Goal: Task Accomplishment & Management: Use online tool/utility

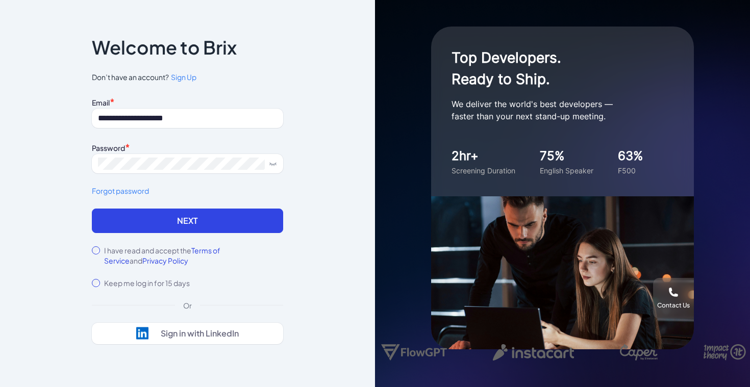
type input "**********"
click at [187, 220] on button "Next" at bounding box center [187, 221] width 191 height 24
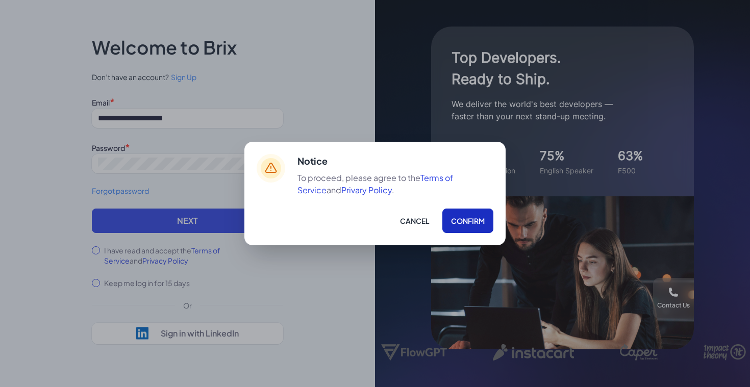
click at [471, 216] on button "Confirm" at bounding box center [467, 221] width 51 height 24
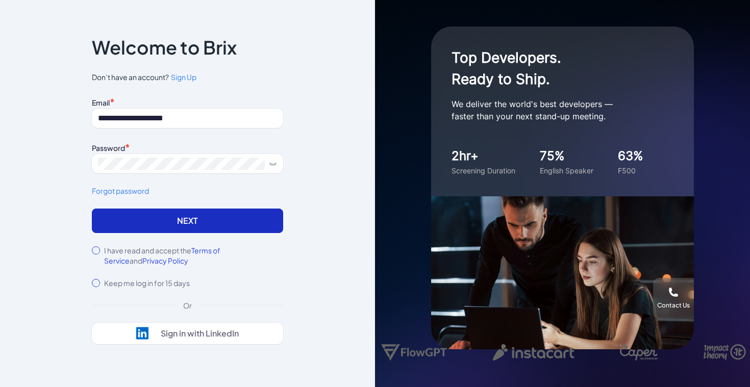
click at [200, 219] on button "Next" at bounding box center [187, 221] width 191 height 24
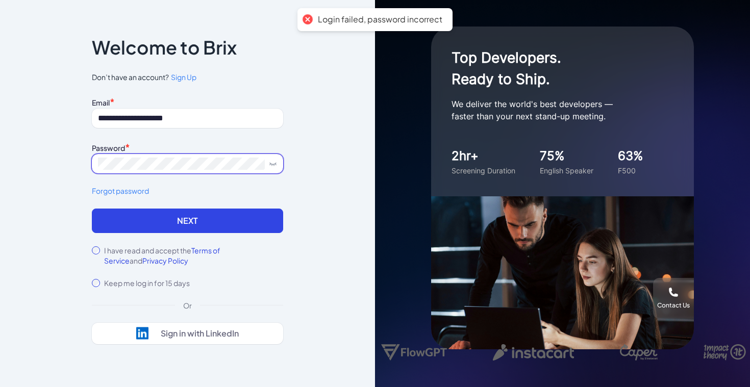
click at [187, 220] on button "Next" at bounding box center [187, 221] width 191 height 24
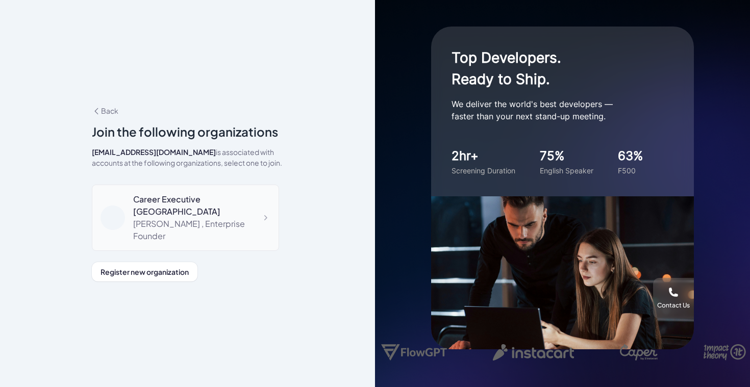
click at [181, 229] on div "[PERSON_NAME] , Enterprise Founder" at bounding box center [201, 230] width 137 height 24
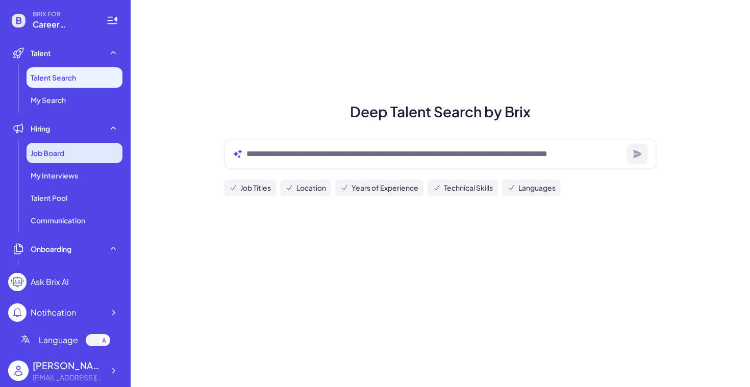
click at [61, 159] on div "Job Board" at bounding box center [75, 153] width 96 height 20
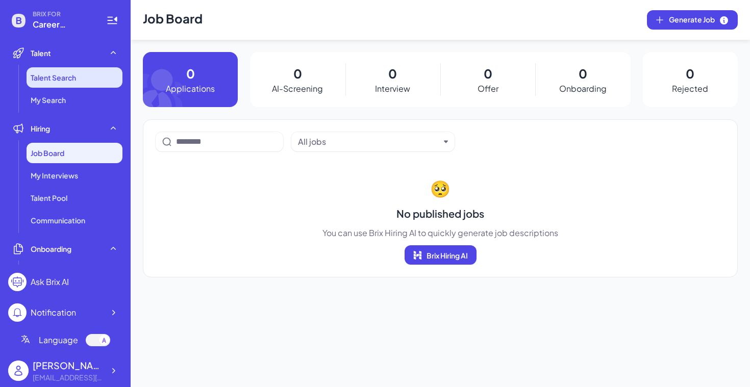
click at [65, 85] on li "Talent Search" at bounding box center [75, 77] width 96 height 20
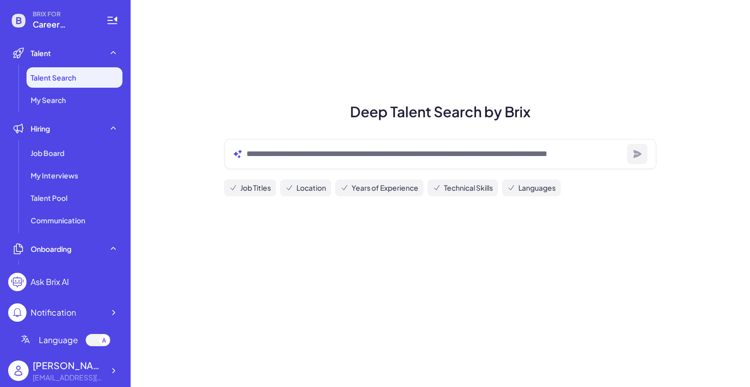
click at [283, 144] on div at bounding box center [440, 154] width 433 height 31
click at [283, 164] on div at bounding box center [440, 154] width 433 height 31
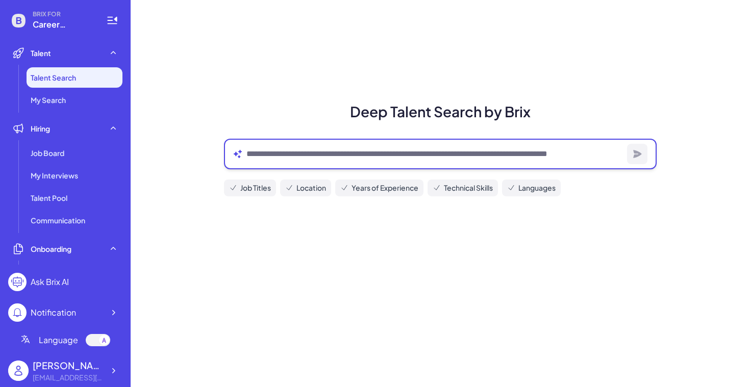
click at [272, 159] on textarea at bounding box center [434, 154] width 376 height 12
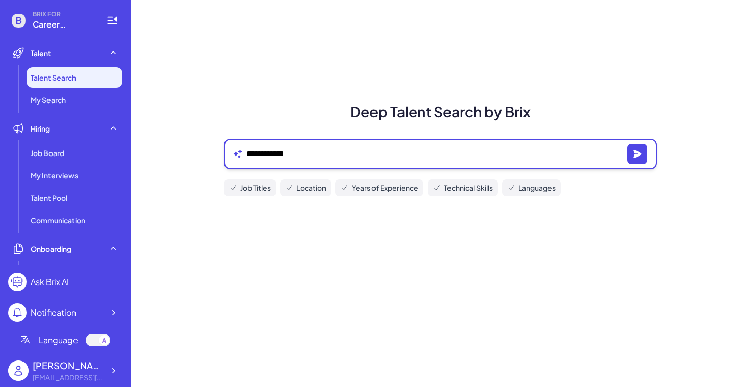
type textarea "**********"
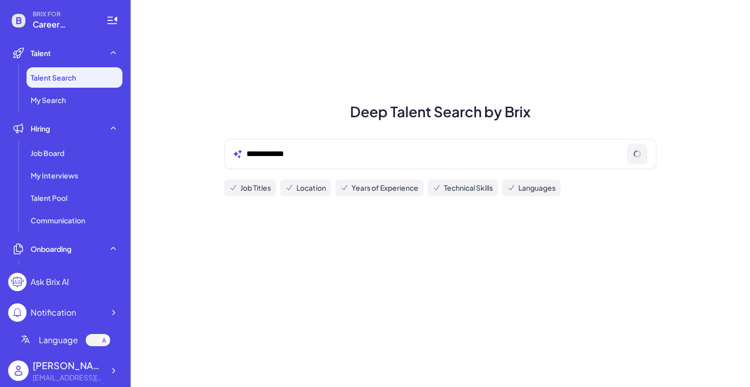
click at [314, 190] on span "Location" at bounding box center [311, 188] width 30 height 11
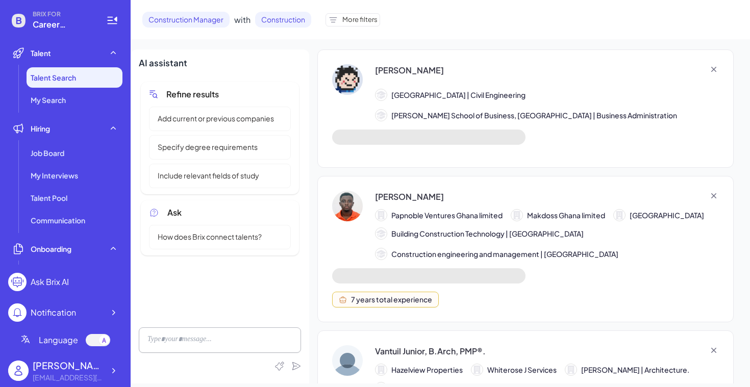
click at [424, 169] on div "Anubhav Dwivedi Ramaiah Institute of Technology | Civil Engineering DeGroote Sc…" at bounding box center [533, 216] width 433 height 334
click at [365, 24] on div "More filters" at bounding box center [352, 19] width 55 height 13
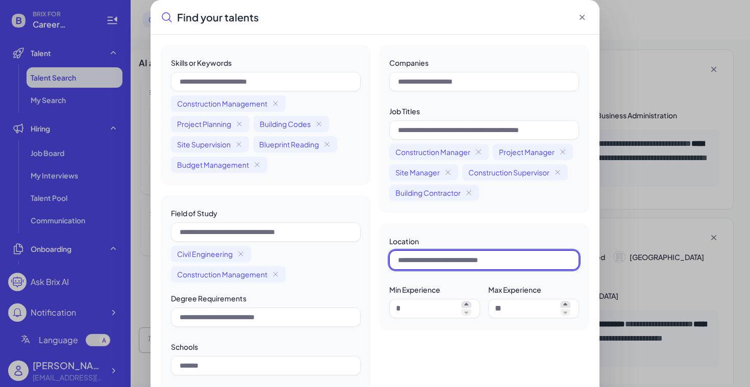
click at [448, 264] on input "text" at bounding box center [484, 259] width 190 height 19
type input "*"
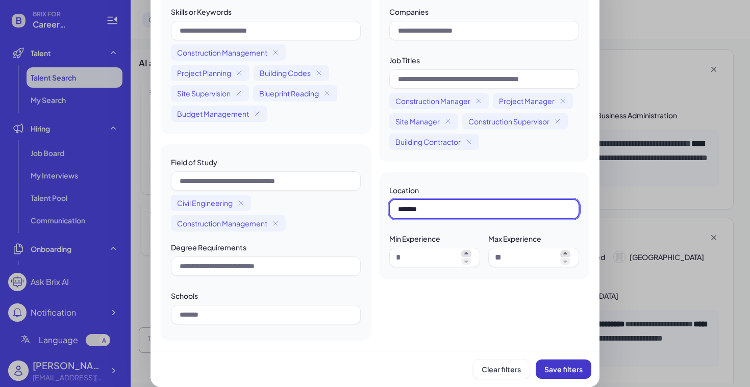
type input "*******"
click at [579, 373] on span "Save filters" at bounding box center [563, 369] width 38 height 9
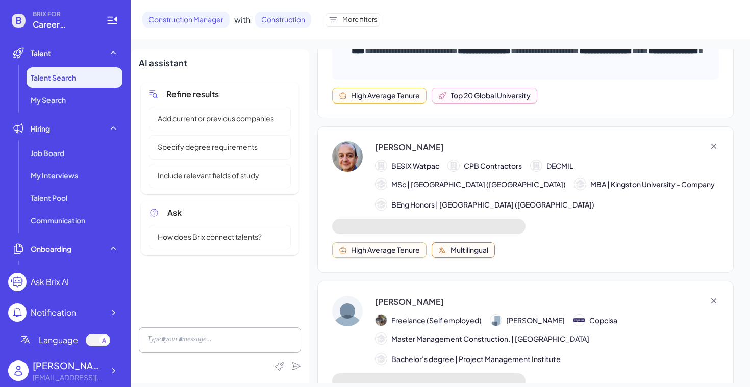
scroll to position [1196, 0]
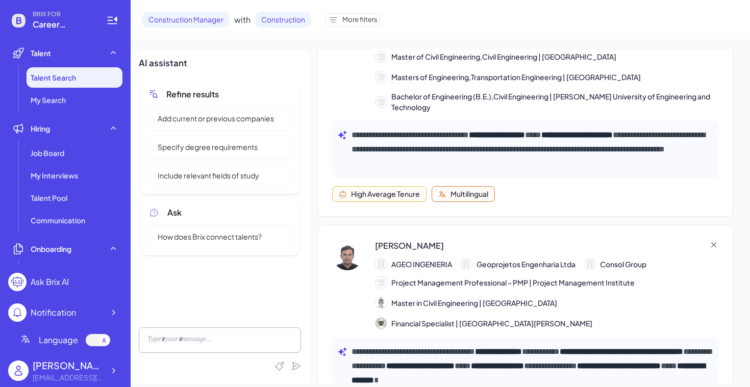
click at [458, 288] on span "Project Management Professional – PMP | Project Management Institute" at bounding box center [512, 282] width 243 height 11
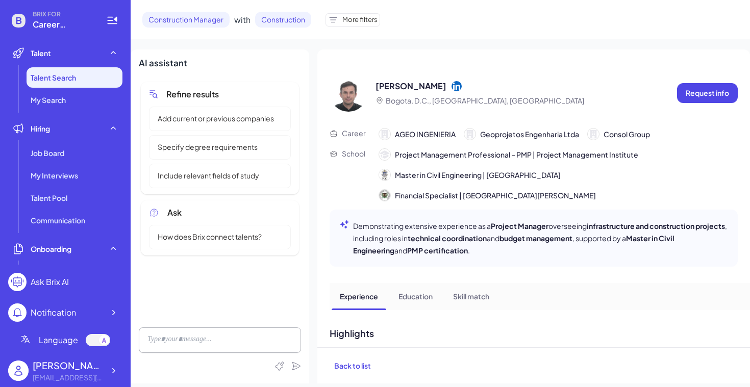
scroll to position [0, 0]
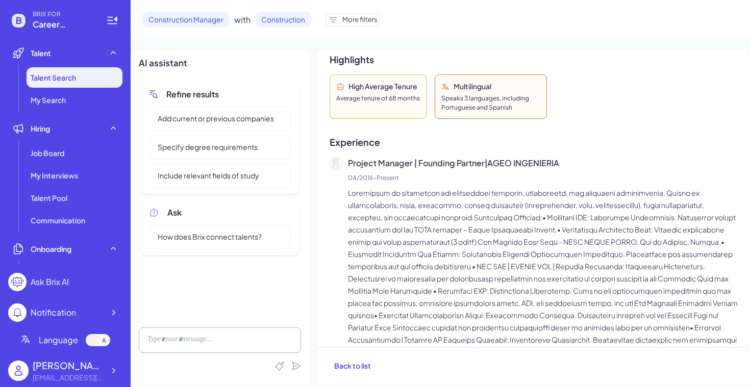
click at [457, 261] on p at bounding box center [543, 297] width 390 height 220
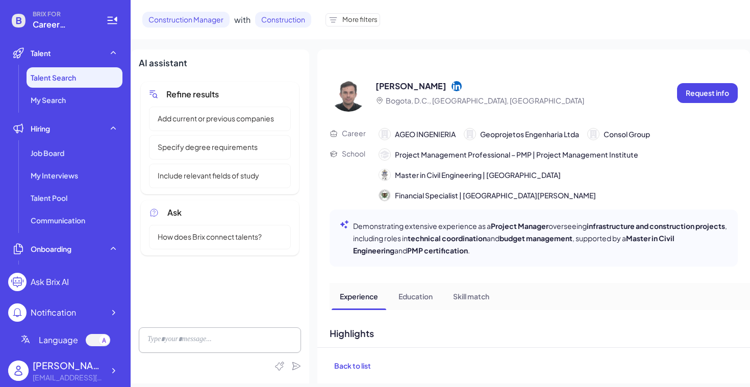
click at [363, 20] on span "More filters" at bounding box center [359, 20] width 35 height 10
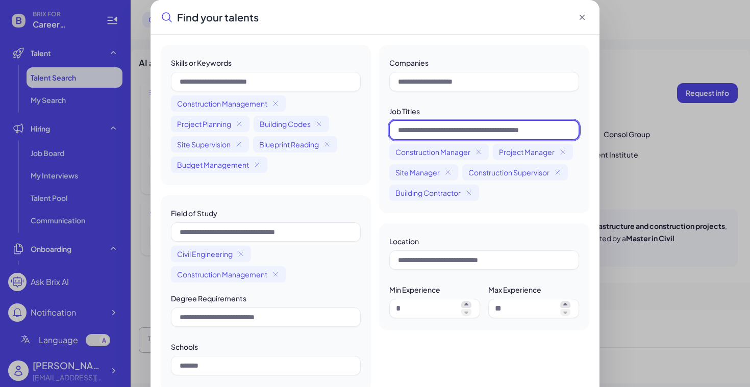
click at [467, 129] on input "text" at bounding box center [484, 129] width 190 height 19
type input "**********"
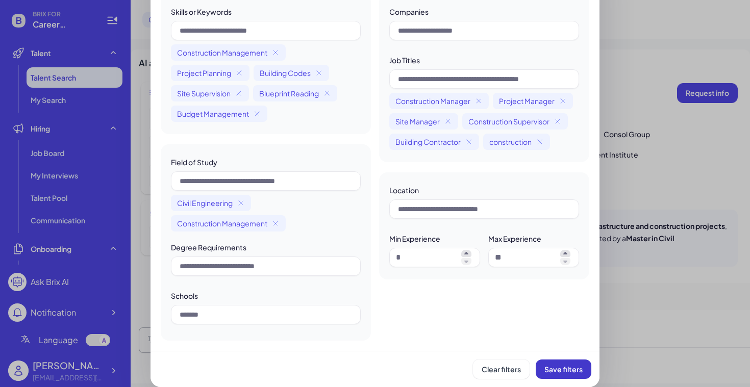
click at [561, 367] on span "Save filters" at bounding box center [563, 369] width 38 height 9
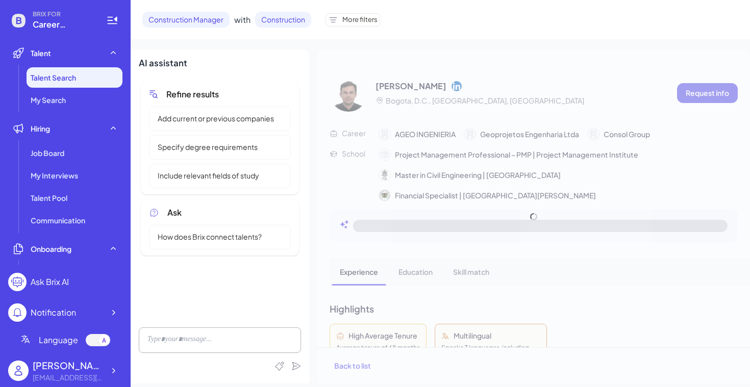
scroll to position [918, 0]
click at [347, 22] on span "More filters" at bounding box center [359, 20] width 35 height 10
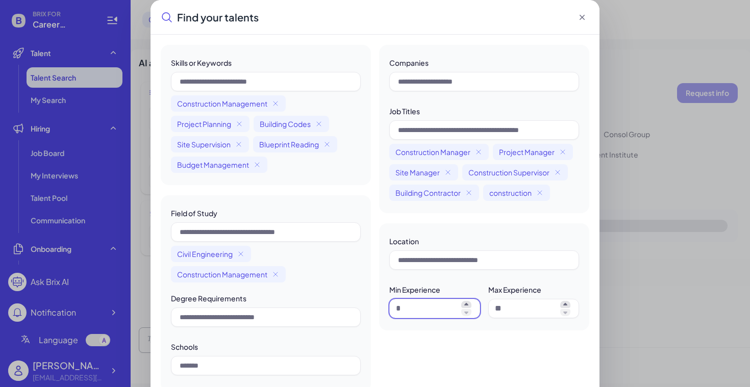
click at [417, 310] on input at bounding box center [426, 308] width 61 height 12
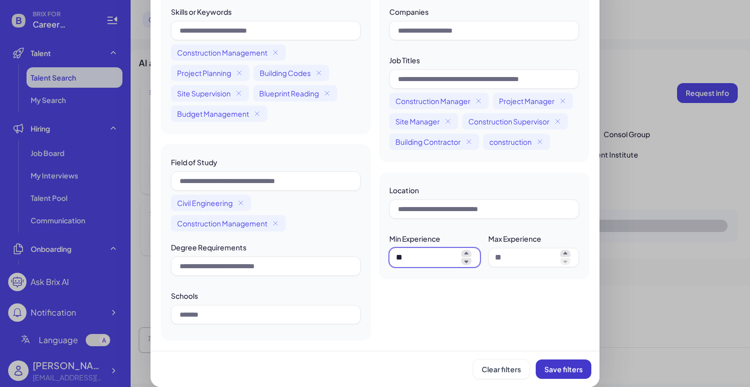
type input "**"
click at [558, 369] on span "Save filters" at bounding box center [563, 369] width 38 height 9
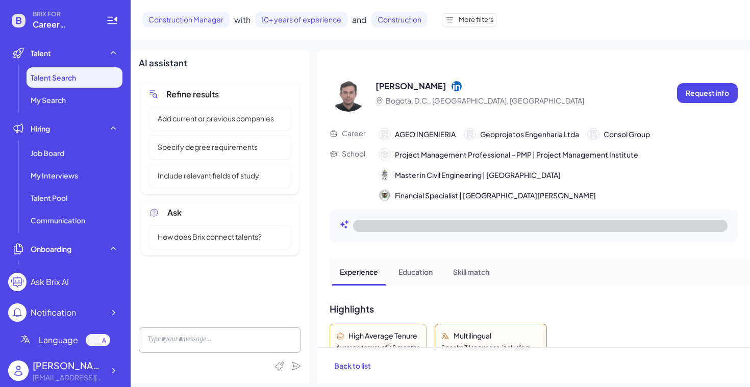
scroll to position [0, 0]
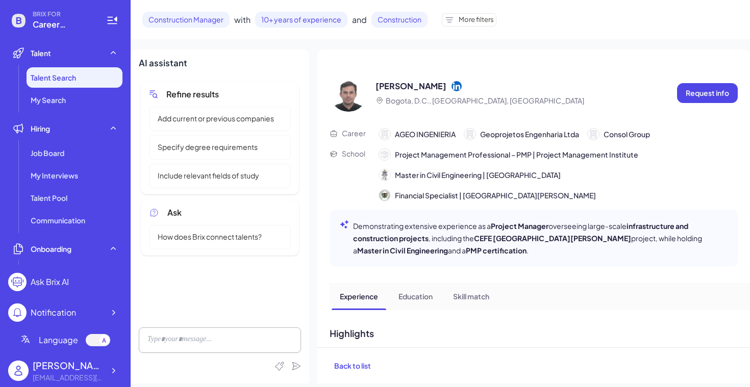
click at [59, 78] on span "Talent Search" at bounding box center [53, 77] width 45 height 10
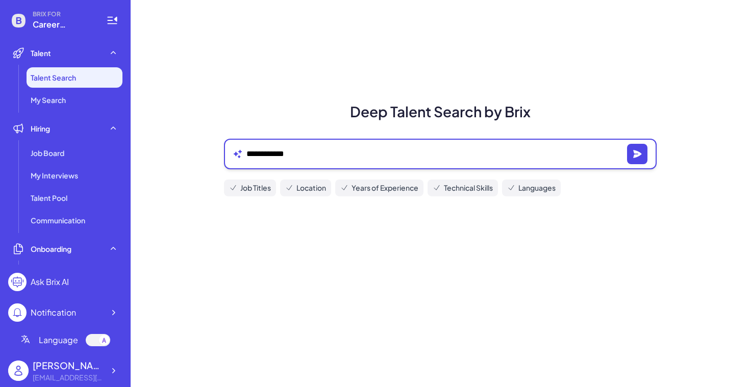
click at [305, 150] on textarea "**********" at bounding box center [434, 154] width 376 height 12
type textarea "**********"
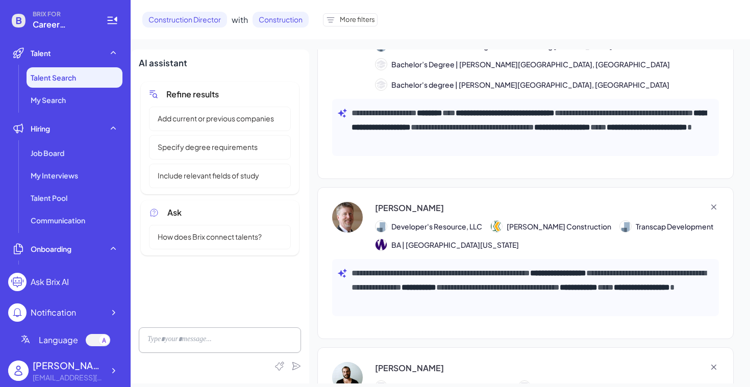
scroll to position [6914, 0]
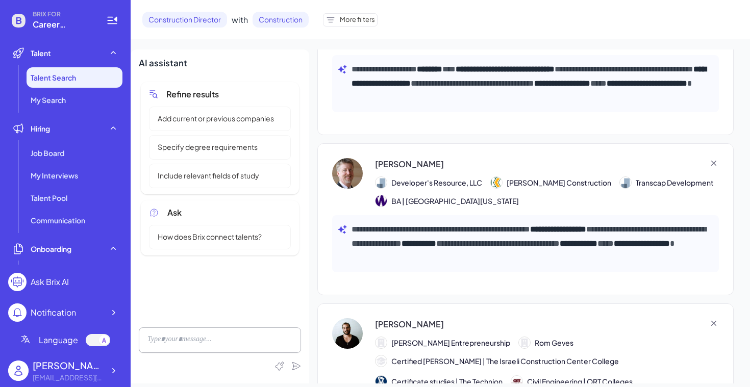
click at [715, 158] on icon at bounding box center [713, 163] width 10 height 10
